Goal: Information Seeking & Learning: Learn about a topic

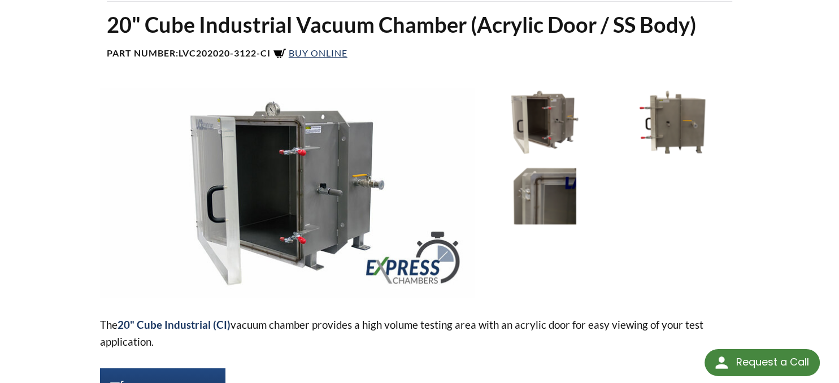
scroll to position [119, 0]
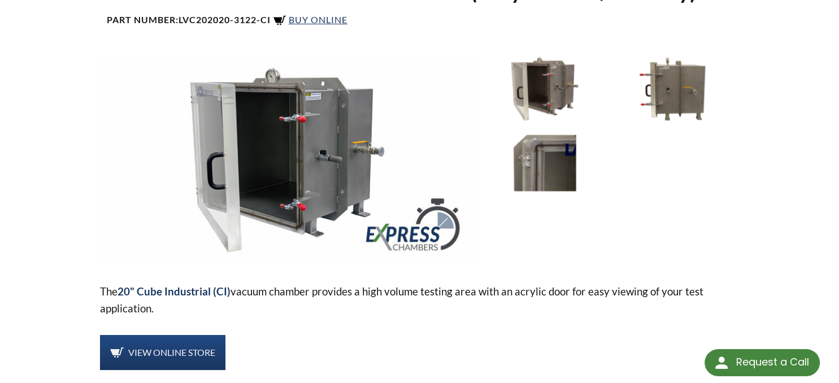
click at [519, 163] on img at bounding box center [545, 163] width 122 height 68
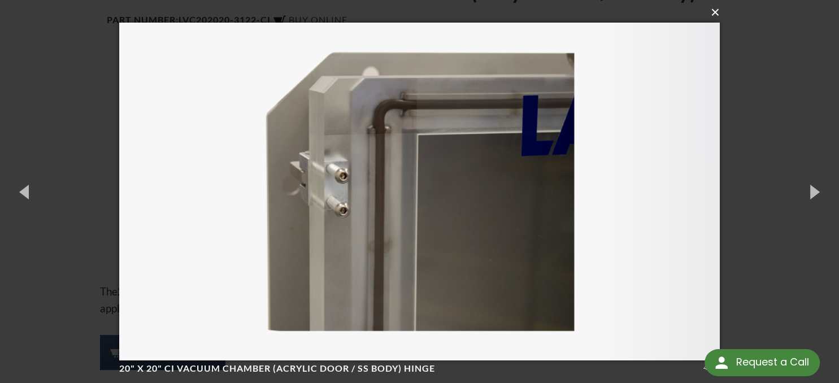
click at [718, 10] on button "×" at bounding box center [423, 12] width 601 height 25
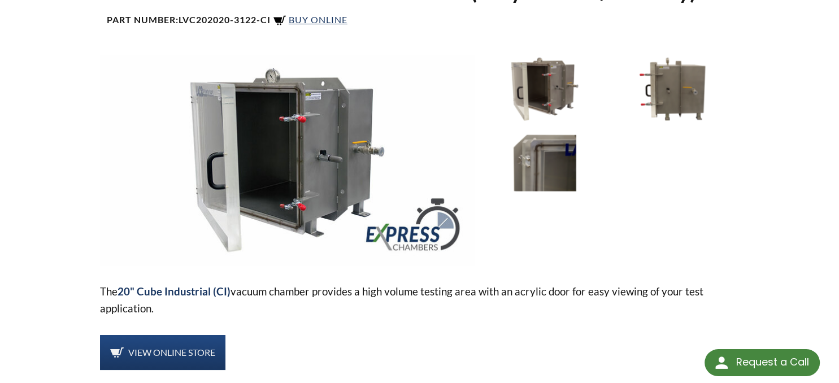
click at [656, 87] on img at bounding box center [672, 89] width 122 height 68
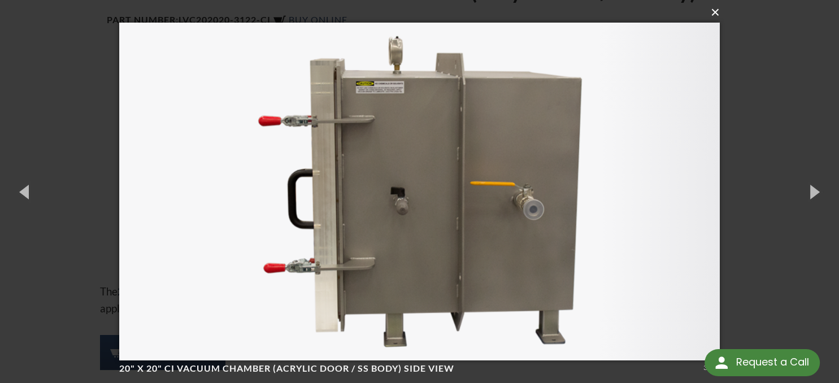
click at [717, 15] on button "×" at bounding box center [423, 12] width 601 height 25
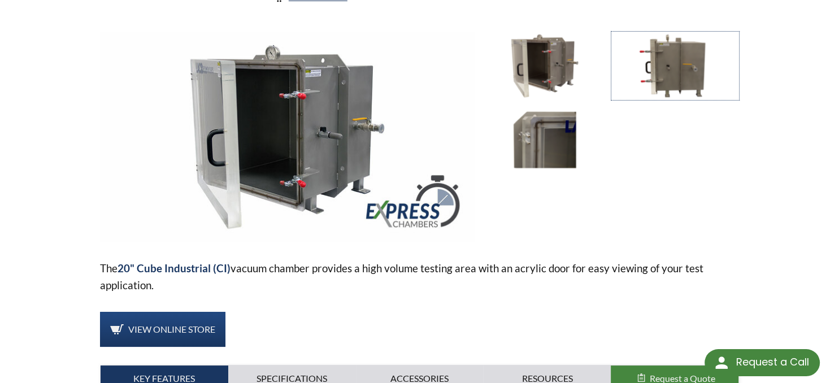
scroll to position [0, 0]
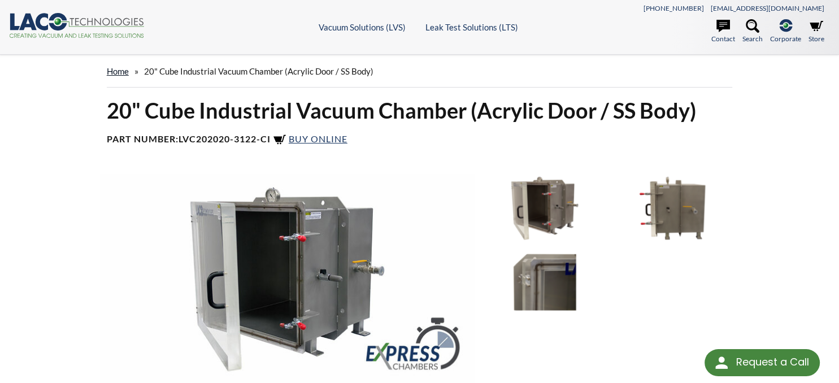
click at [115, 73] on link "home" at bounding box center [118, 71] width 22 height 10
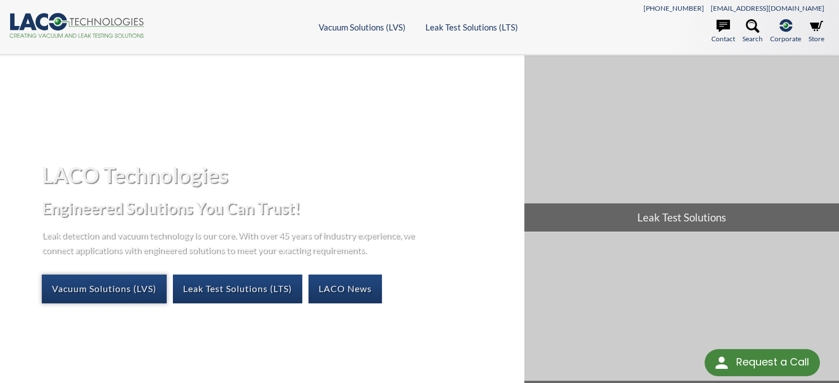
click at [97, 290] on link "Vacuum Solutions (LVS)" at bounding box center [104, 289] width 125 height 28
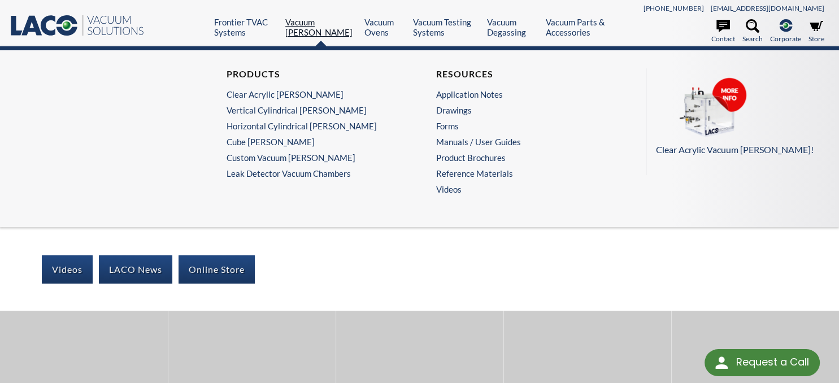
click at [317, 27] on link "Vacuum Chambers" at bounding box center [320, 27] width 71 height 20
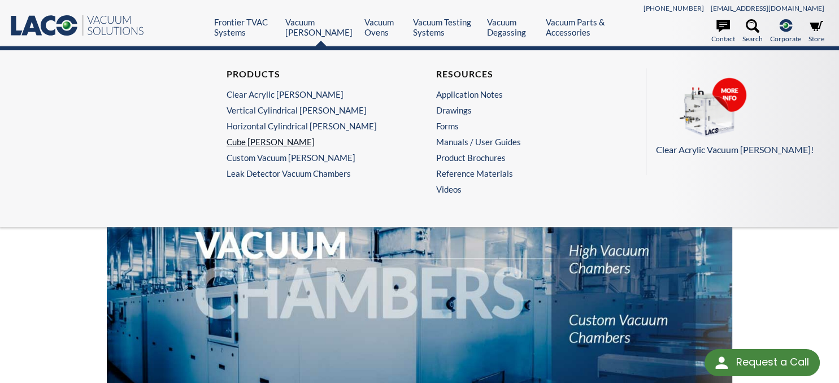
click at [240, 138] on link "Cube Chambers" at bounding box center [312, 142] width 171 height 10
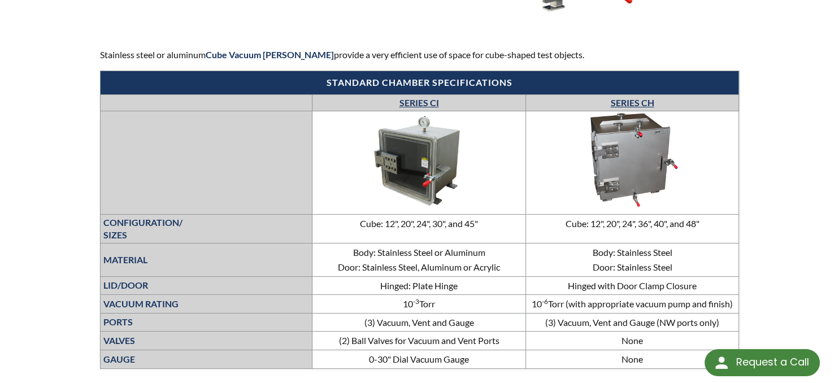
scroll to position [418, 0]
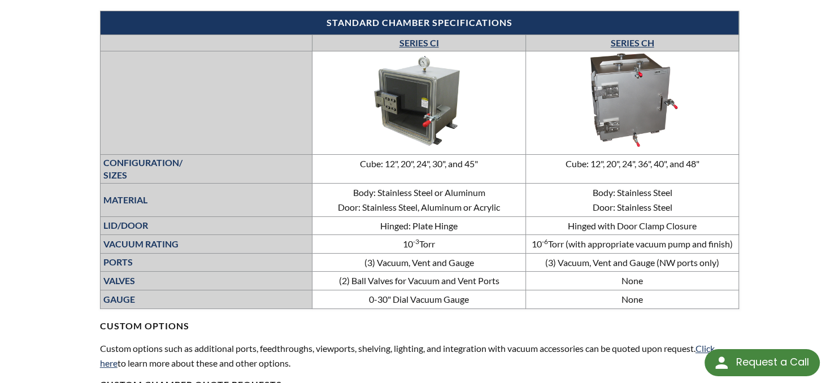
click at [638, 87] on img at bounding box center [631, 100] width 169 height 95
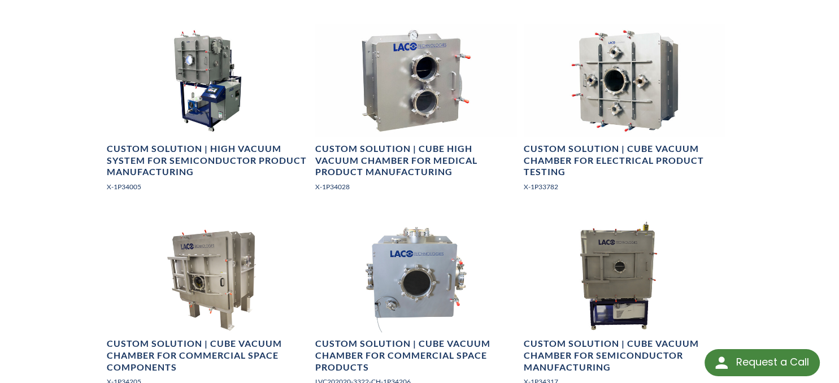
scroll to position [1133, 0]
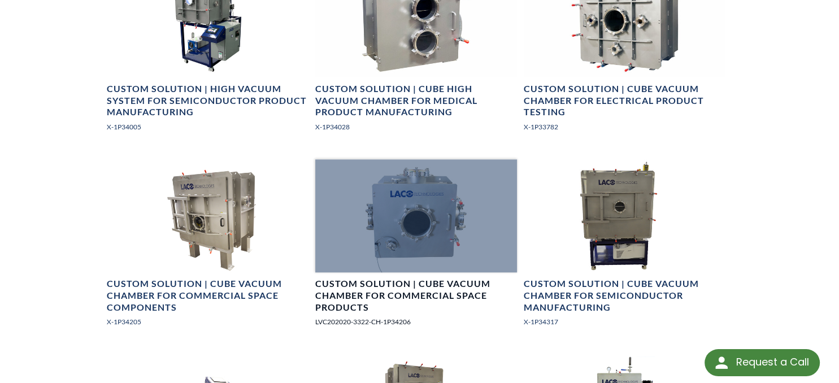
click at [373, 212] on div at bounding box center [416, 215] width 202 height 113
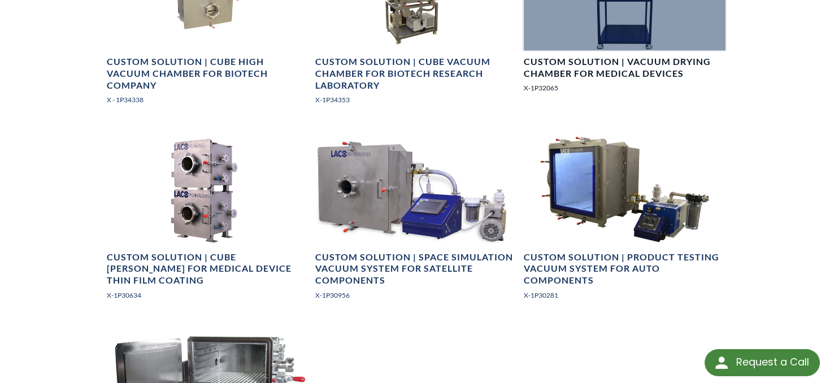
scroll to position [1730, 0]
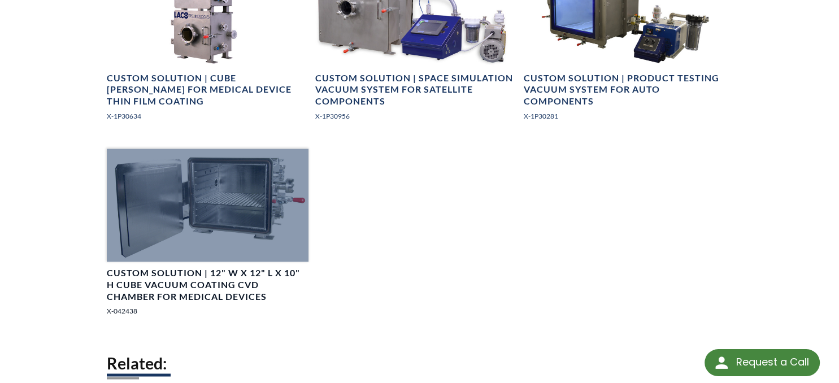
click at [174, 271] on h4 "Custom Solution | 12" W x 12" L x 10" H Cube Vacuum Coating CVD Chamber for Med…" at bounding box center [208, 284] width 202 height 35
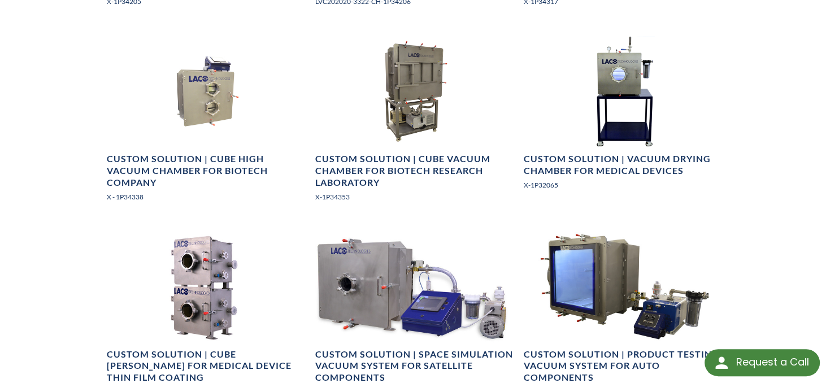
scroll to position [1432, 0]
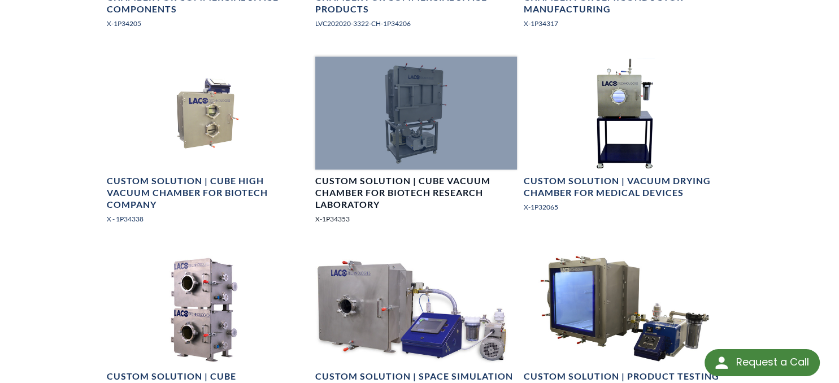
click at [444, 122] on div at bounding box center [416, 112] width 202 height 113
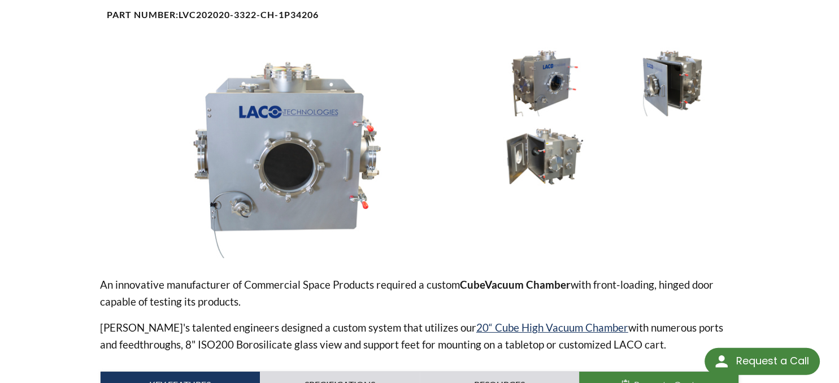
scroll to position [179, 0]
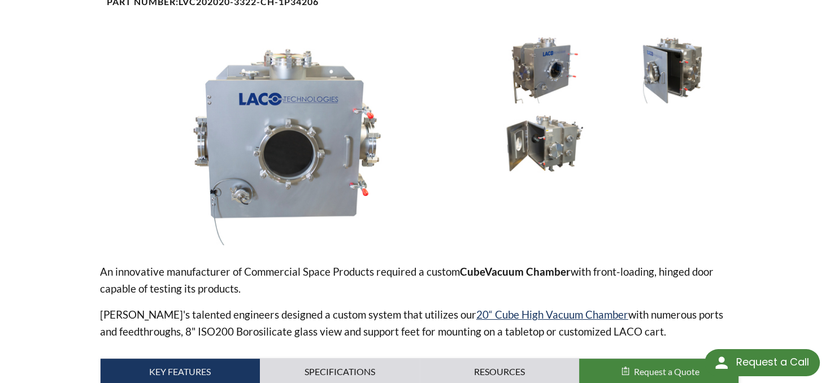
click at [536, 143] on img at bounding box center [545, 143] width 122 height 68
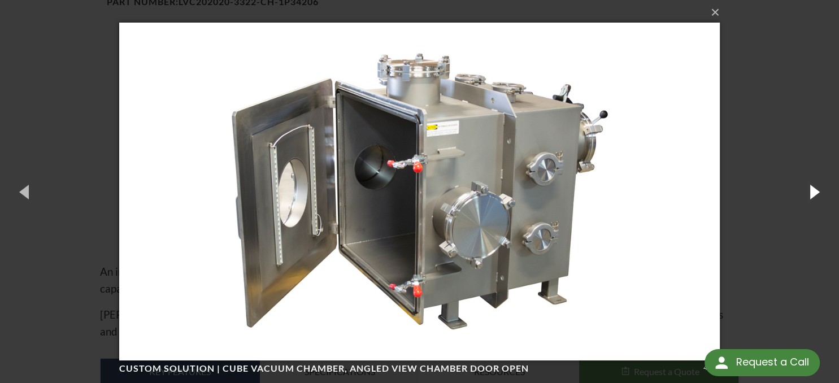
click at [816, 192] on button "button" at bounding box center [813, 191] width 51 height 62
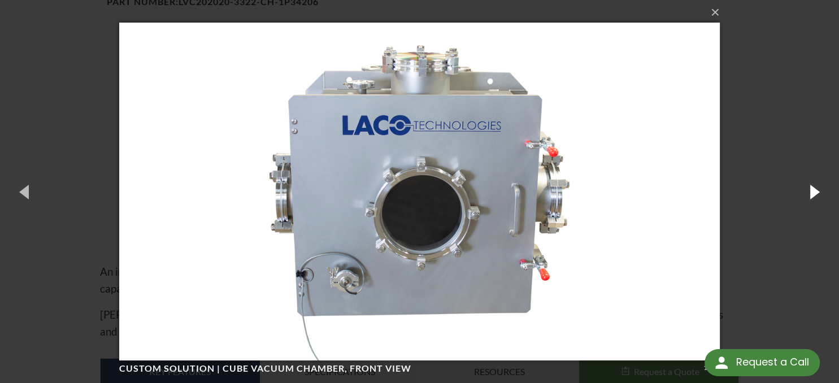
click at [816, 192] on button "button" at bounding box center [813, 191] width 51 height 62
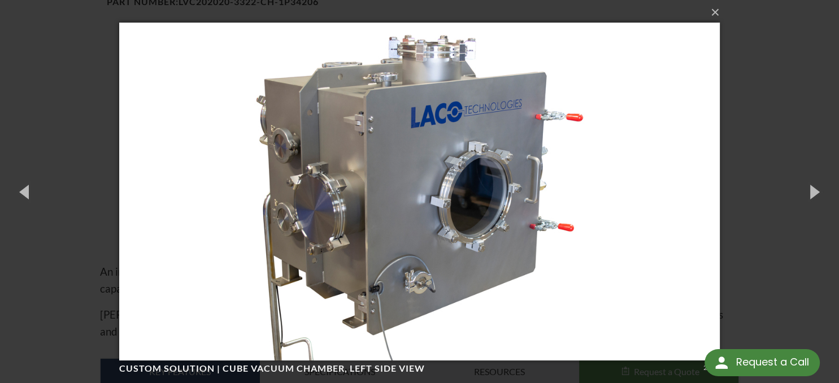
scroll to position [1, 0]
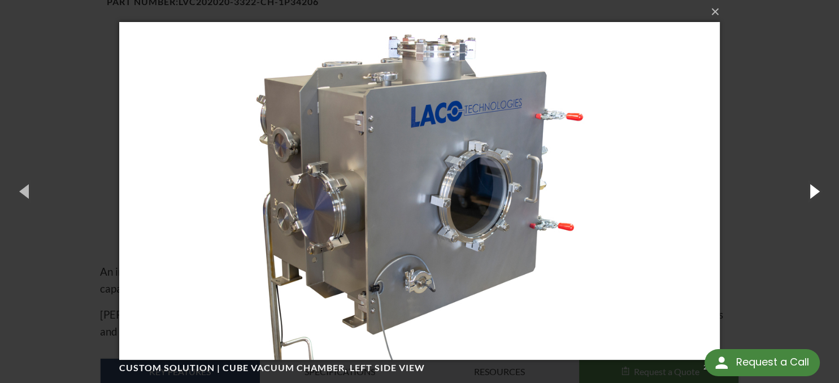
click at [810, 186] on button "button" at bounding box center [813, 191] width 51 height 62
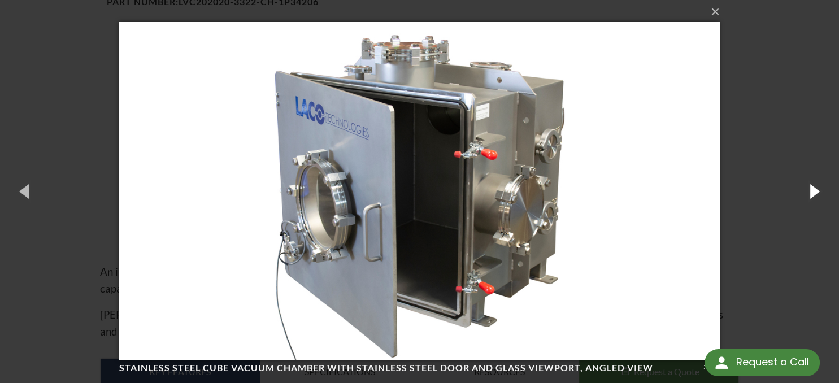
click at [812, 185] on button "button" at bounding box center [813, 191] width 51 height 62
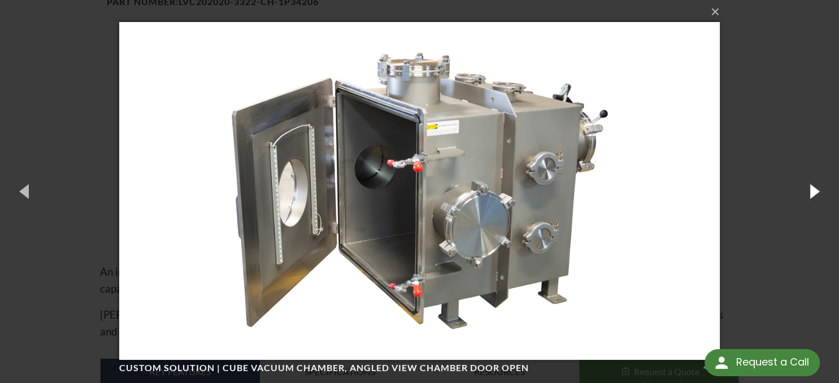
click at [812, 185] on button "button" at bounding box center [813, 191] width 51 height 62
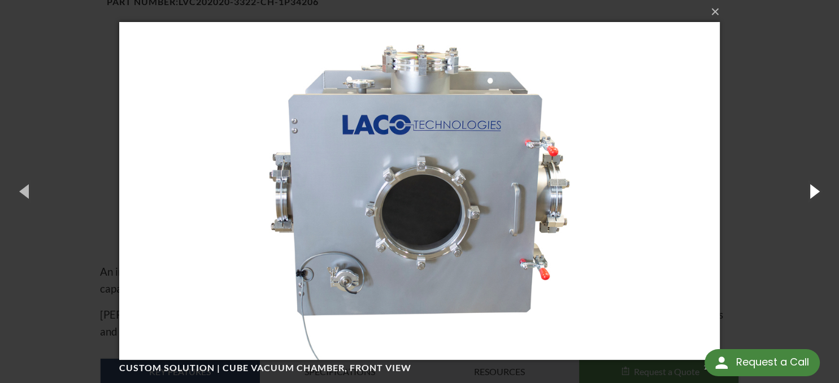
click at [812, 185] on button "button" at bounding box center [813, 191] width 51 height 62
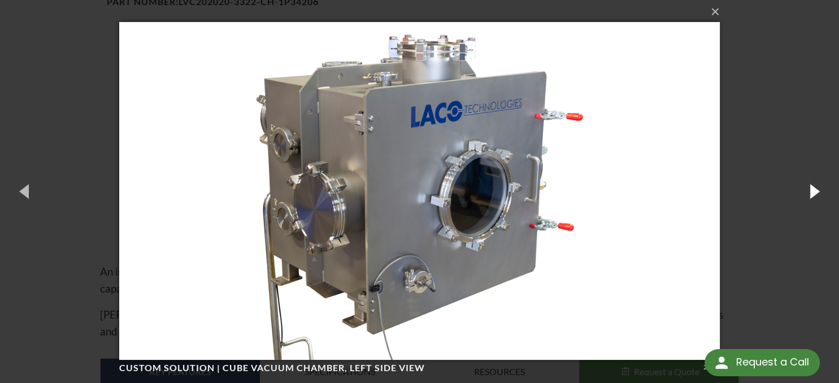
click at [812, 185] on button "button" at bounding box center [813, 191] width 51 height 62
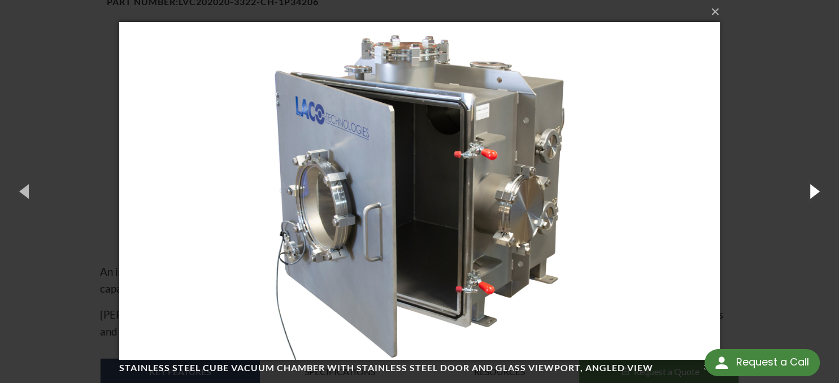
click at [812, 185] on button "button" at bounding box center [813, 191] width 51 height 62
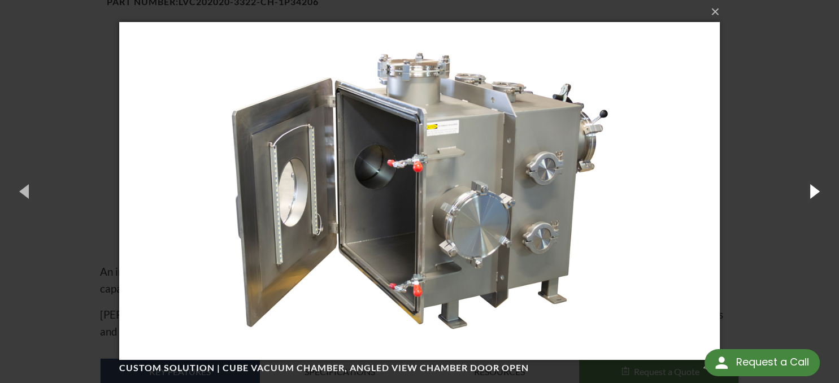
click at [812, 185] on button "button" at bounding box center [813, 191] width 51 height 62
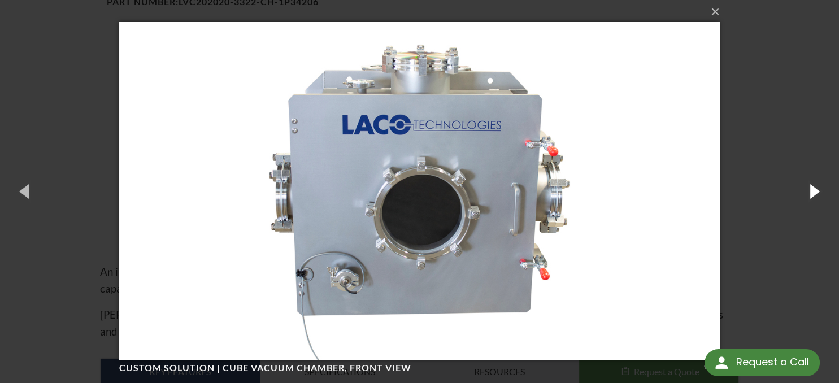
click at [812, 185] on button "button" at bounding box center [813, 191] width 51 height 62
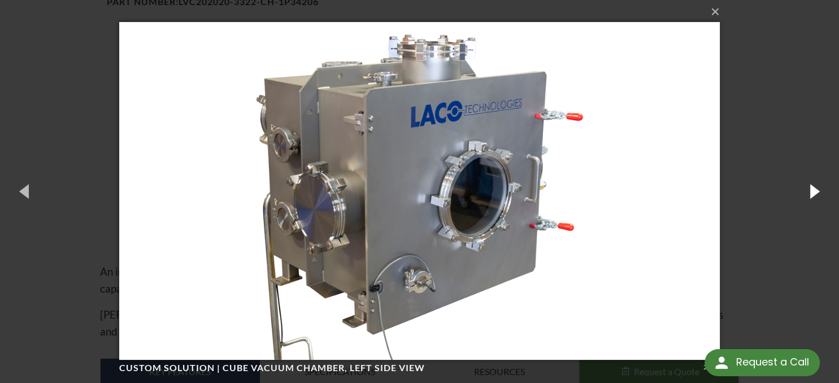
click at [812, 185] on button "button" at bounding box center [813, 191] width 51 height 62
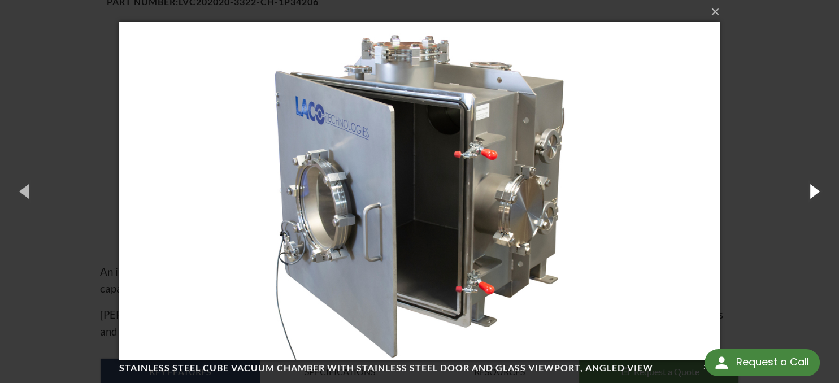
click at [812, 185] on button "button" at bounding box center [813, 191] width 51 height 62
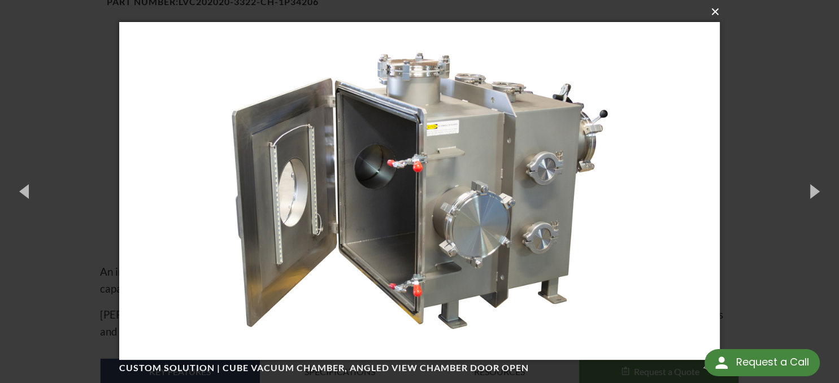
click at [718, 16] on button "×" at bounding box center [423, 11] width 601 height 25
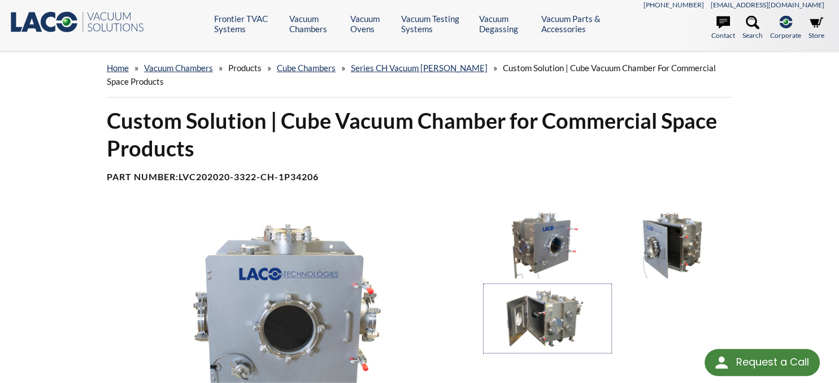
scroll to position [0, 0]
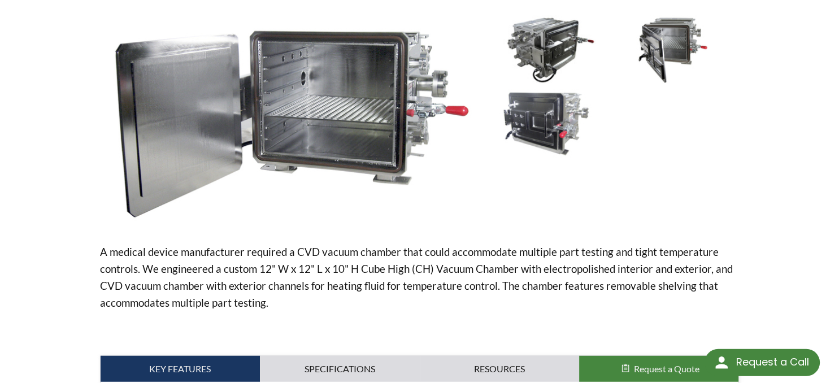
scroll to position [179, 0]
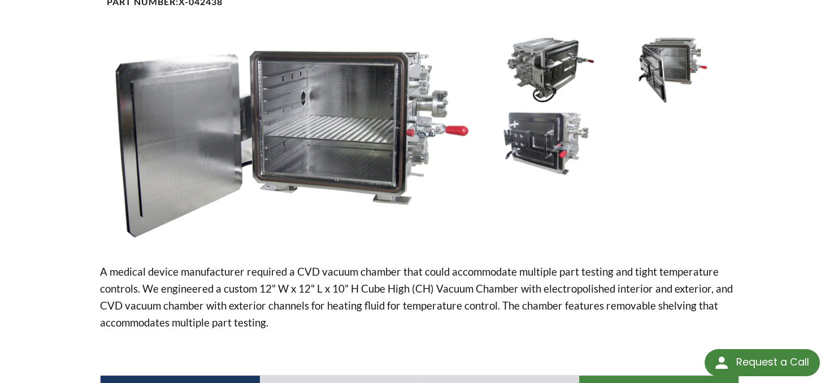
click at [546, 76] on img at bounding box center [545, 69] width 122 height 68
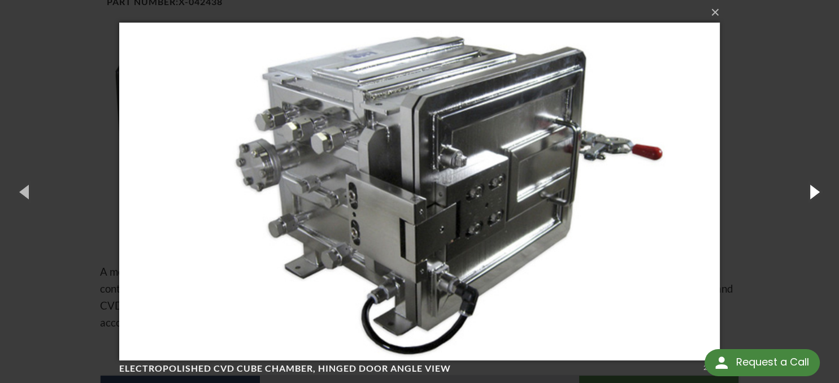
click at [814, 194] on button "button" at bounding box center [813, 191] width 51 height 62
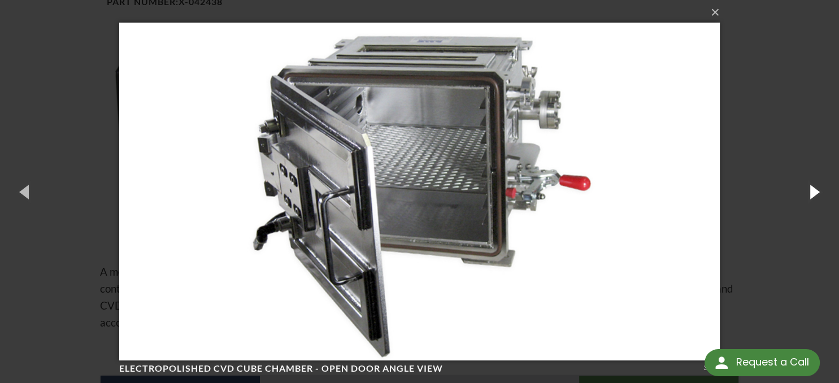
click at [813, 193] on button "button" at bounding box center [813, 191] width 51 height 62
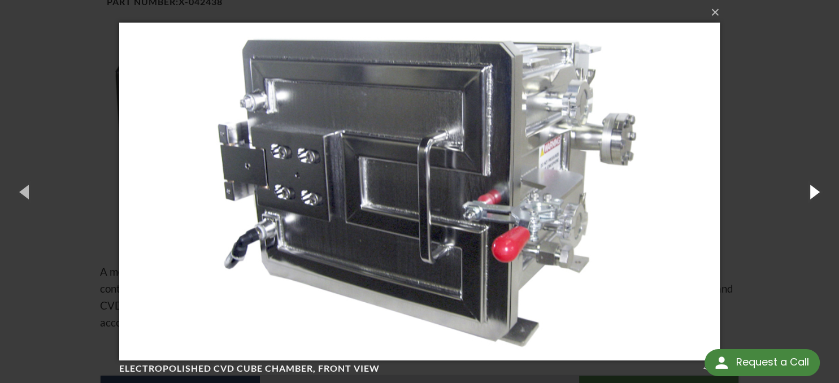
click at [813, 193] on button "button" at bounding box center [813, 191] width 51 height 62
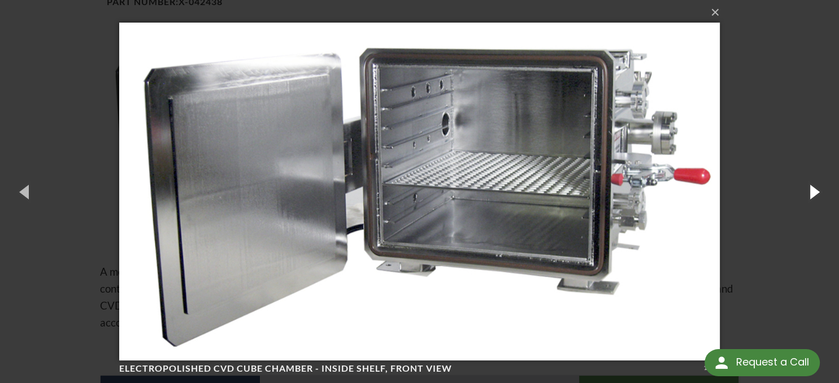
click at [813, 193] on button "button" at bounding box center [813, 191] width 51 height 62
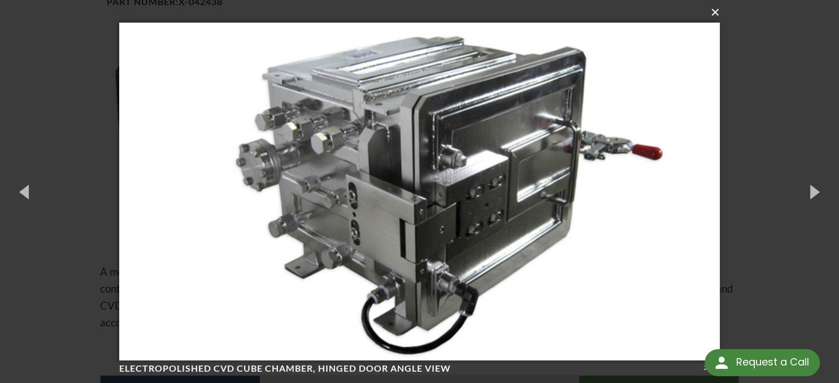
click at [718, 15] on button "×" at bounding box center [423, 12] width 601 height 25
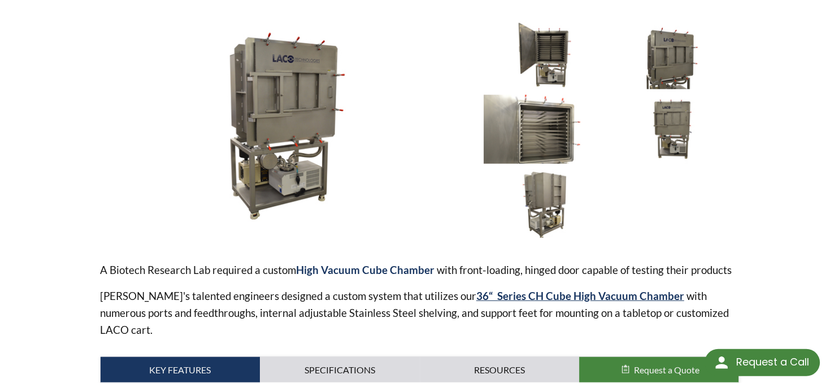
scroll to position [84, 0]
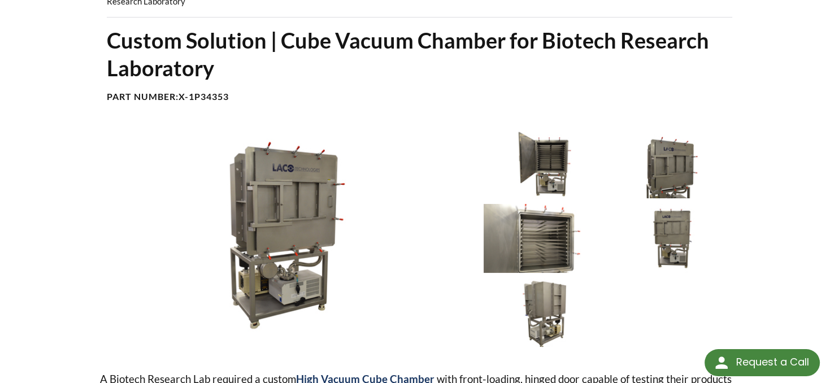
click at [555, 163] on img at bounding box center [545, 164] width 122 height 68
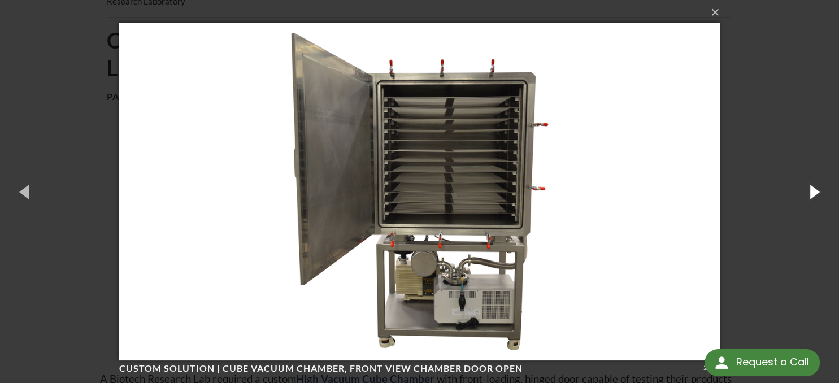
click at [816, 192] on button "button" at bounding box center [813, 191] width 51 height 62
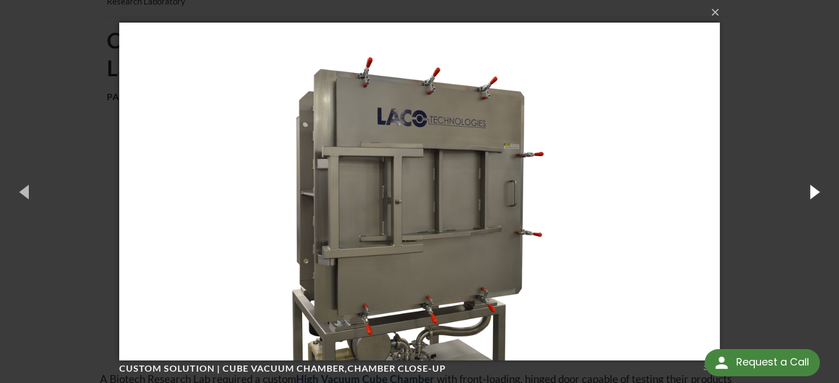
click at [816, 190] on button "button" at bounding box center [813, 191] width 51 height 62
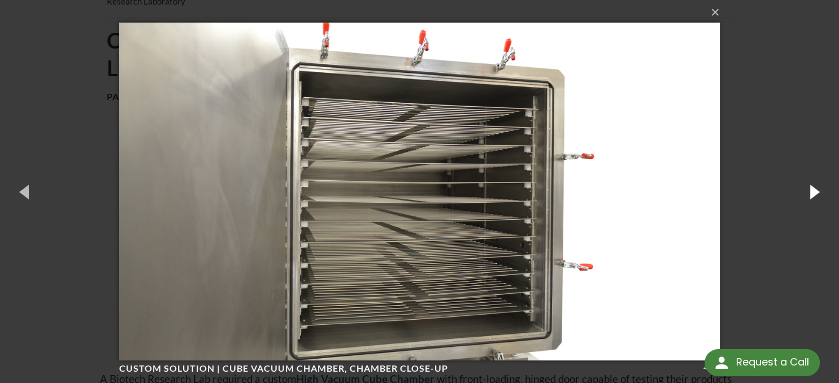
click at [816, 190] on button "button" at bounding box center [813, 191] width 51 height 62
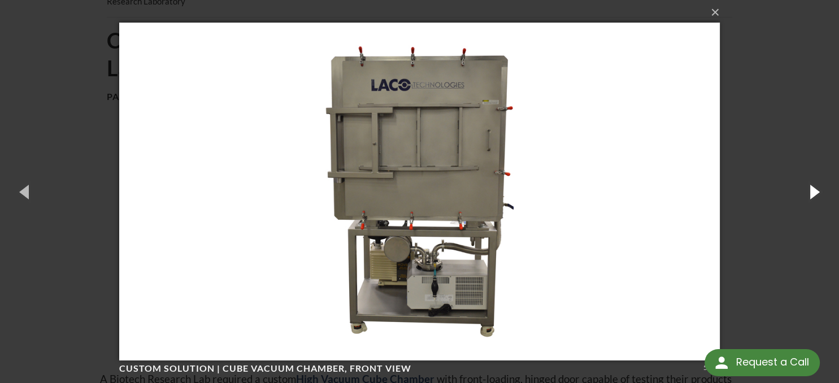
click at [816, 190] on button "button" at bounding box center [813, 191] width 51 height 62
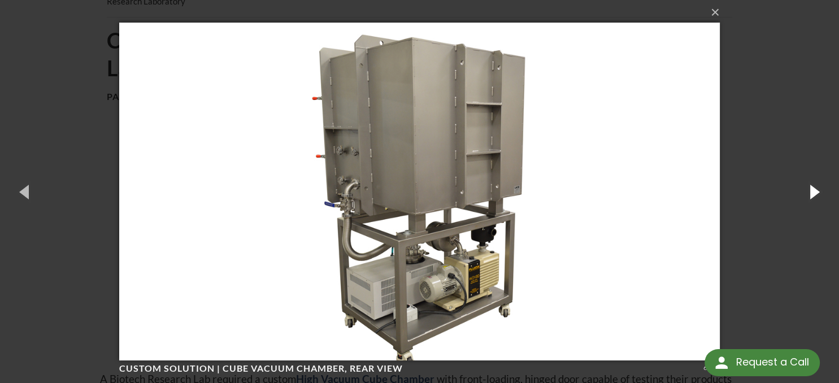
click at [816, 190] on button "button" at bounding box center [813, 191] width 51 height 62
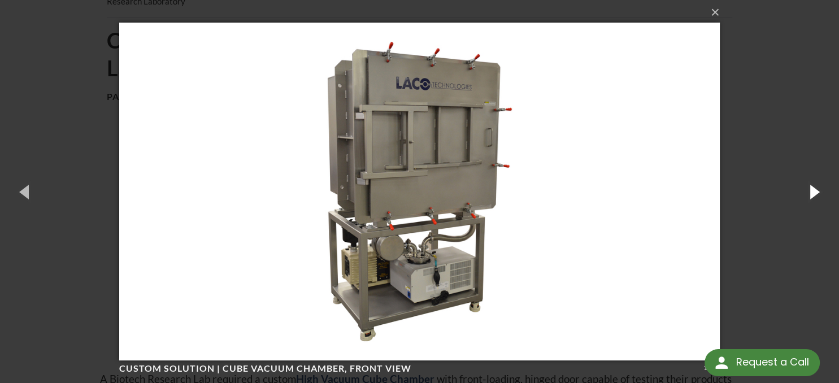
click at [816, 190] on button "button" at bounding box center [813, 191] width 51 height 62
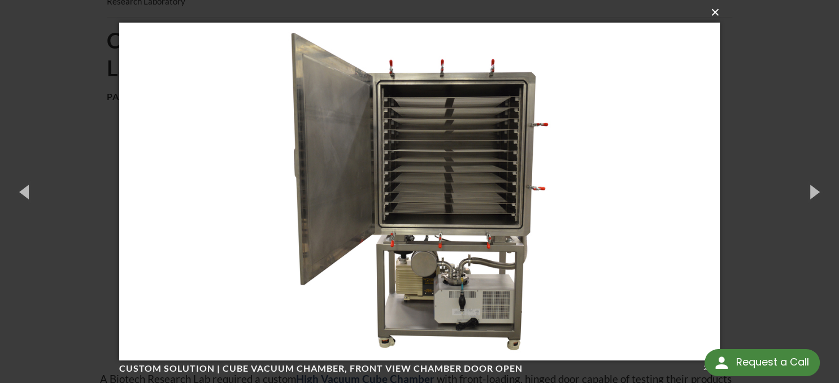
click at [718, 14] on button "×" at bounding box center [423, 12] width 601 height 25
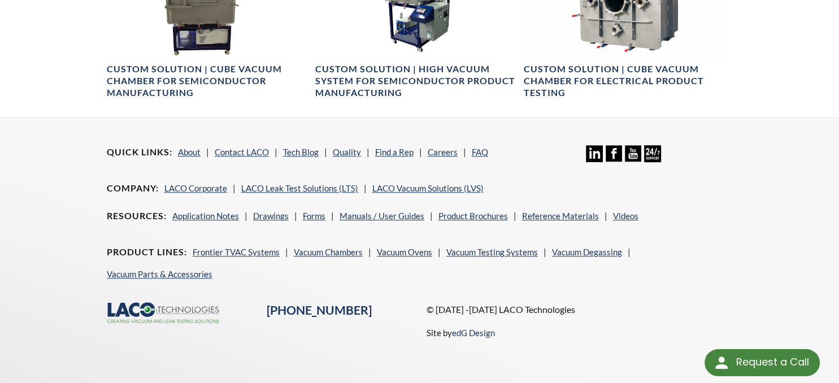
scroll to position [382, 0]
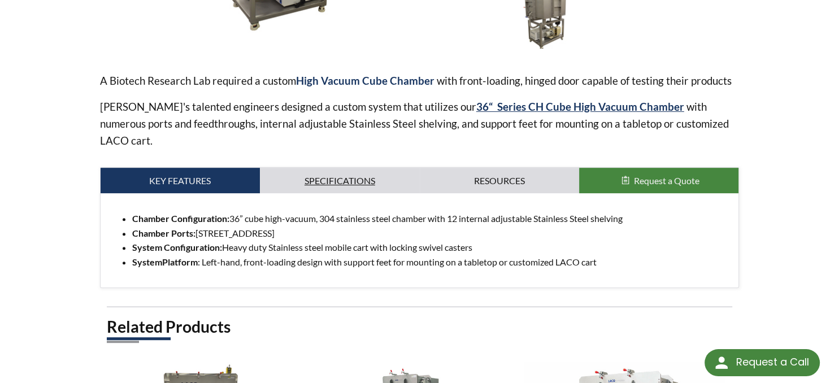
click at [359, 168] on link "Specifications" at bounding box center [339, 181] width 159 height 26
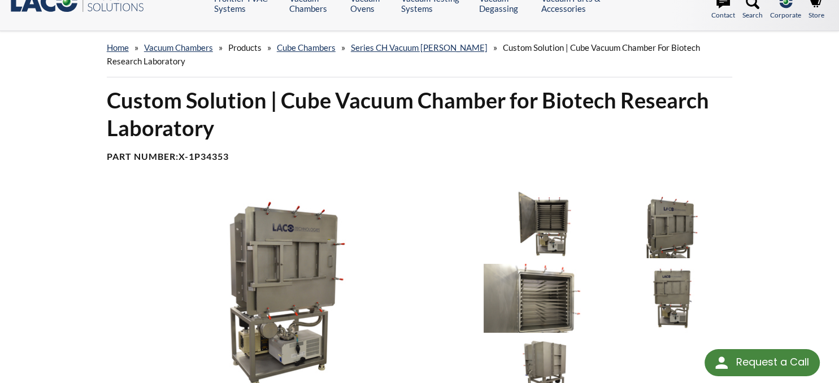
scroll to position [0, 0]
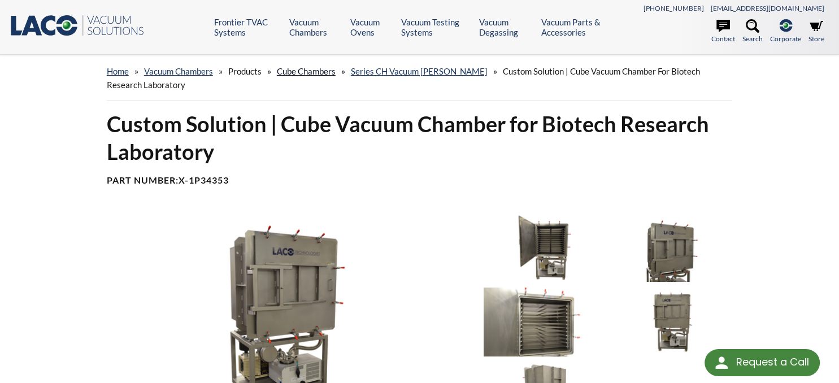
click at [326, 73] on link "Cube Chambers" at bounding box center [306, 71] width 59 height 10
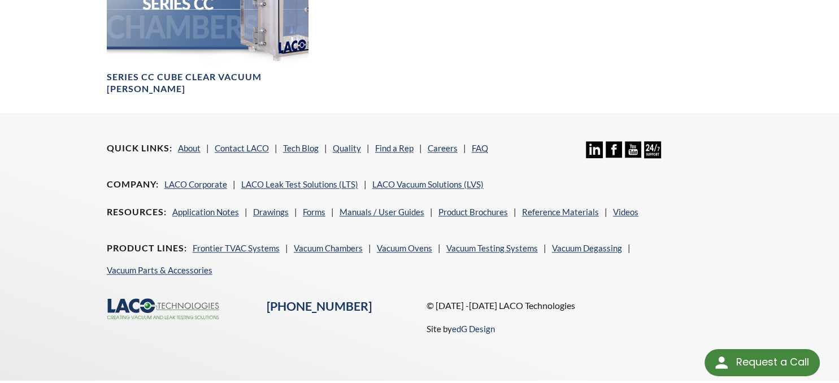
scroll to position [1166, 0]
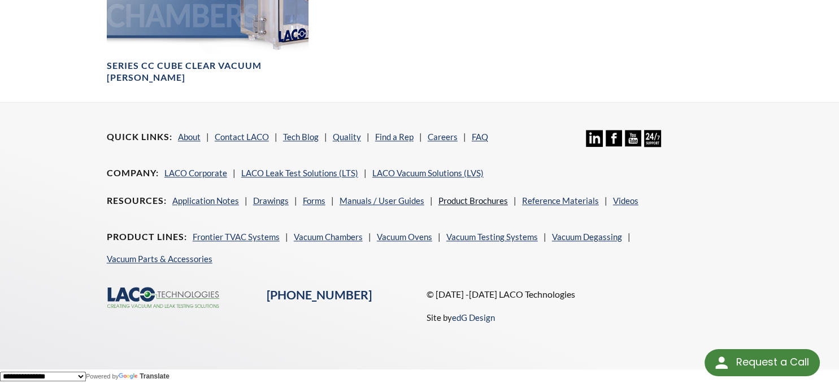
click at [457, 200] on link "Product Brochures" at bounding box center [472, 200] width 69 height 10
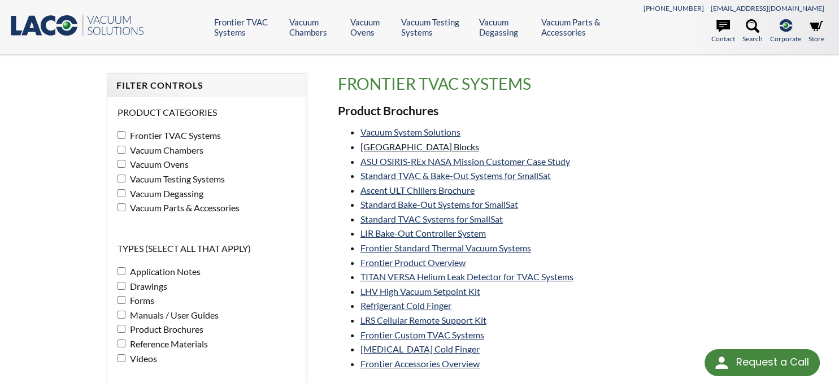
click at [441, 146] on link "[GEOGRAPHIC_DATA] Blocks" at bounding box center [419, 146] width 119 height 11
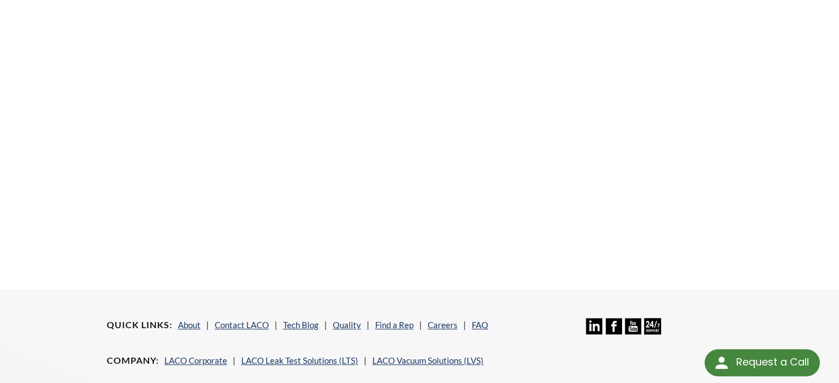
scroll to position [298, 0]
